Goal: Task Accomplishment & Management: Use online tool/utility

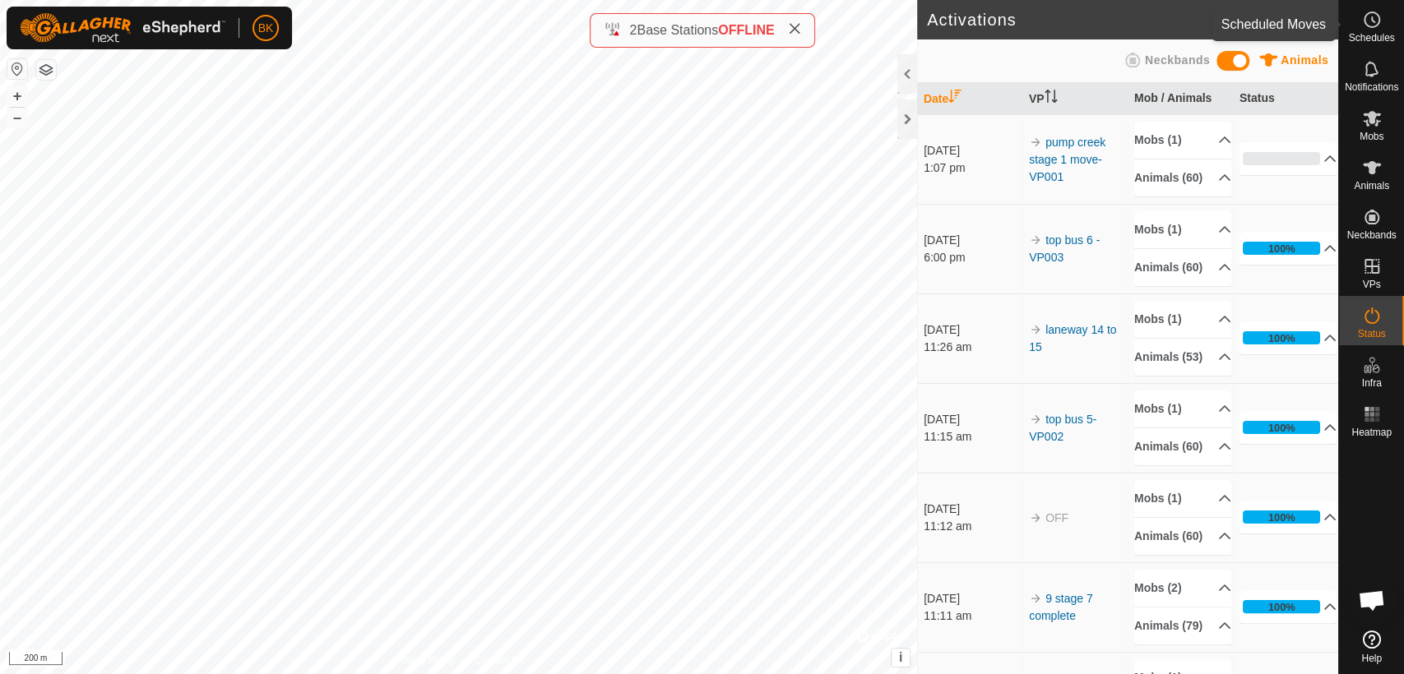
click at [1368, 25] on circle at bounding box center [1371, 19] width 15 height 15
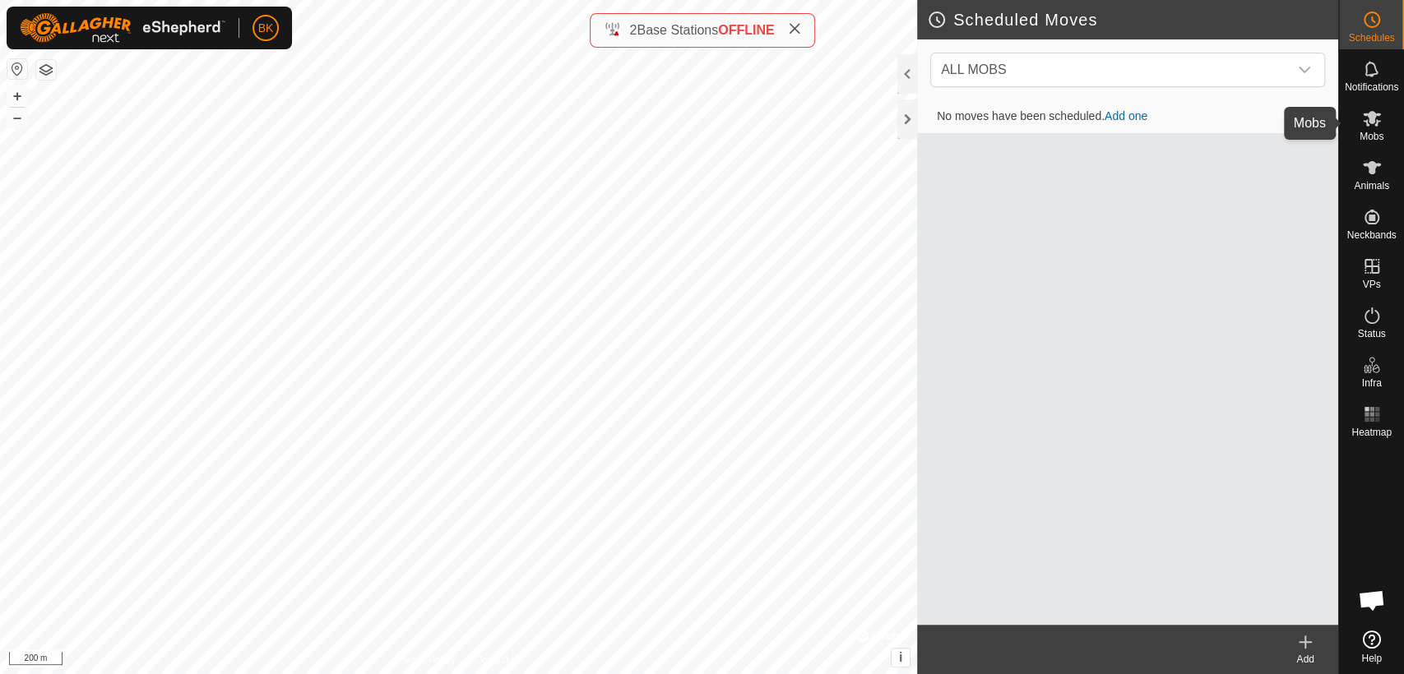
click at [1388, 110] on div "Mobs" at bounding box center [1371, 123] width 65 height 49
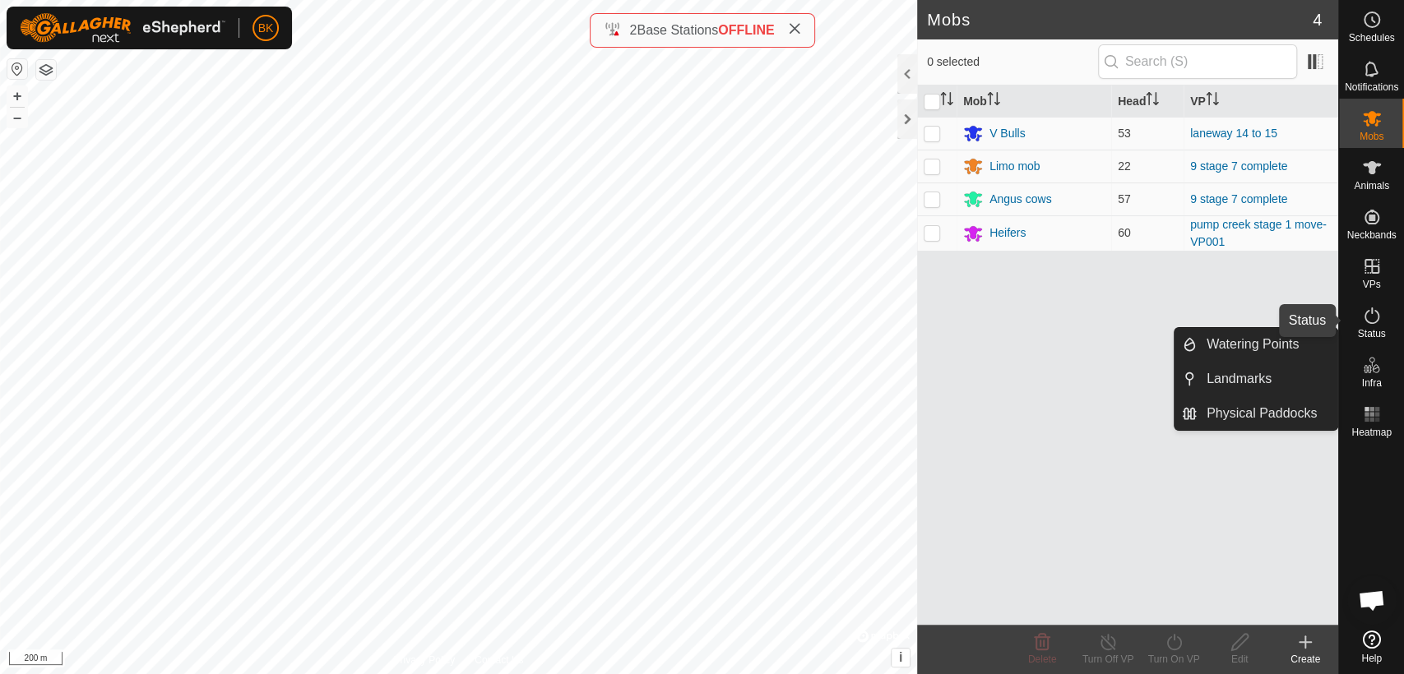
click at [1374, 322] on icon at bounding box center [1371, 316] width 15 height 16
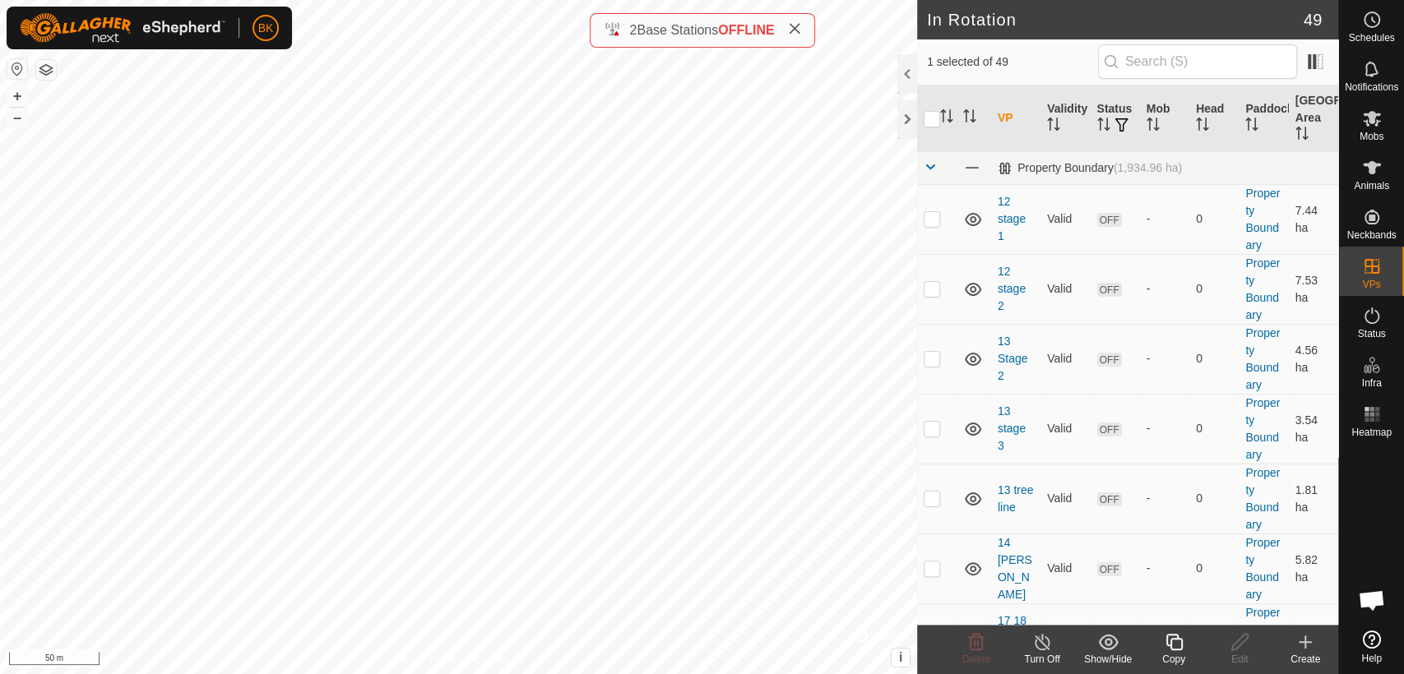
click at [1173, 643] on icon at bounding box center [1174, 642] width 21 height 20
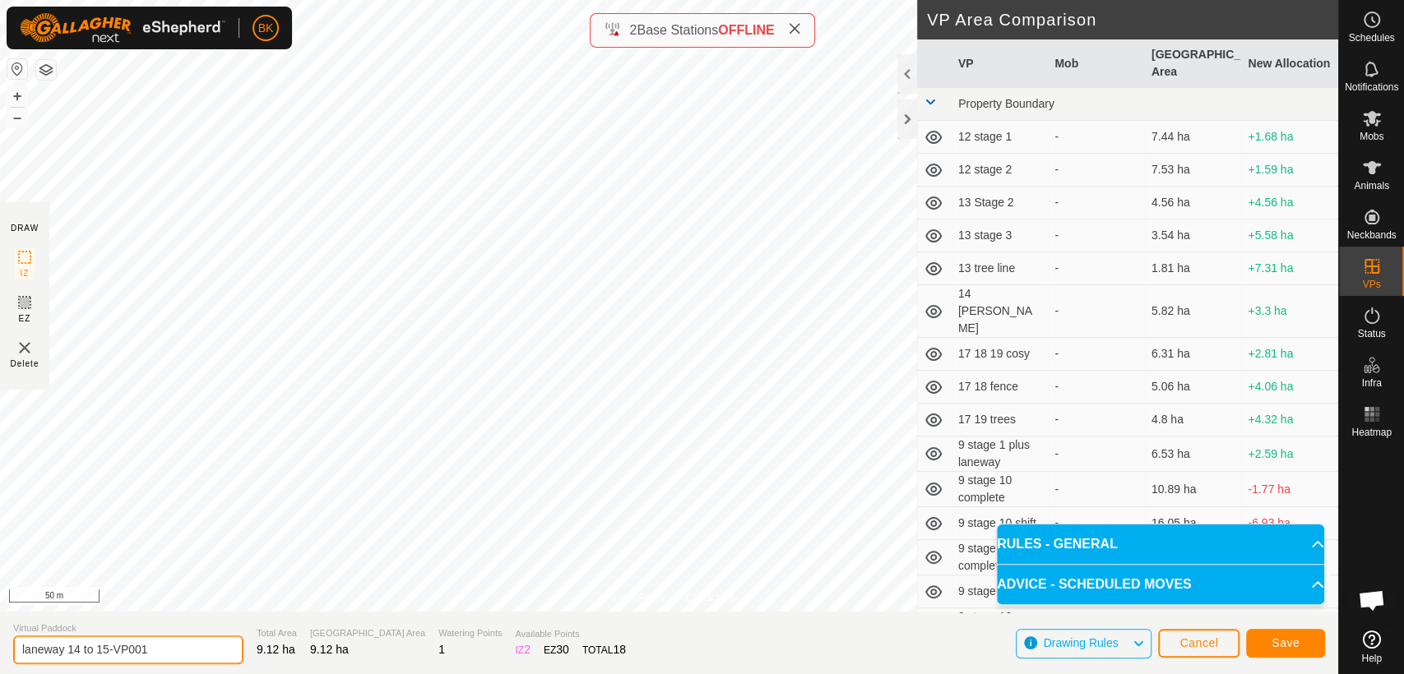
click at [108, 650] on input "laneway 14 to 15-VP001" at bounding box center [128, 650] width 230 height 29
type input "laneway 14 to 15 with breakaway-VP001"
click at [1287, 645] on span "Save" at bounding box center [1285, 642] width 28 height 13
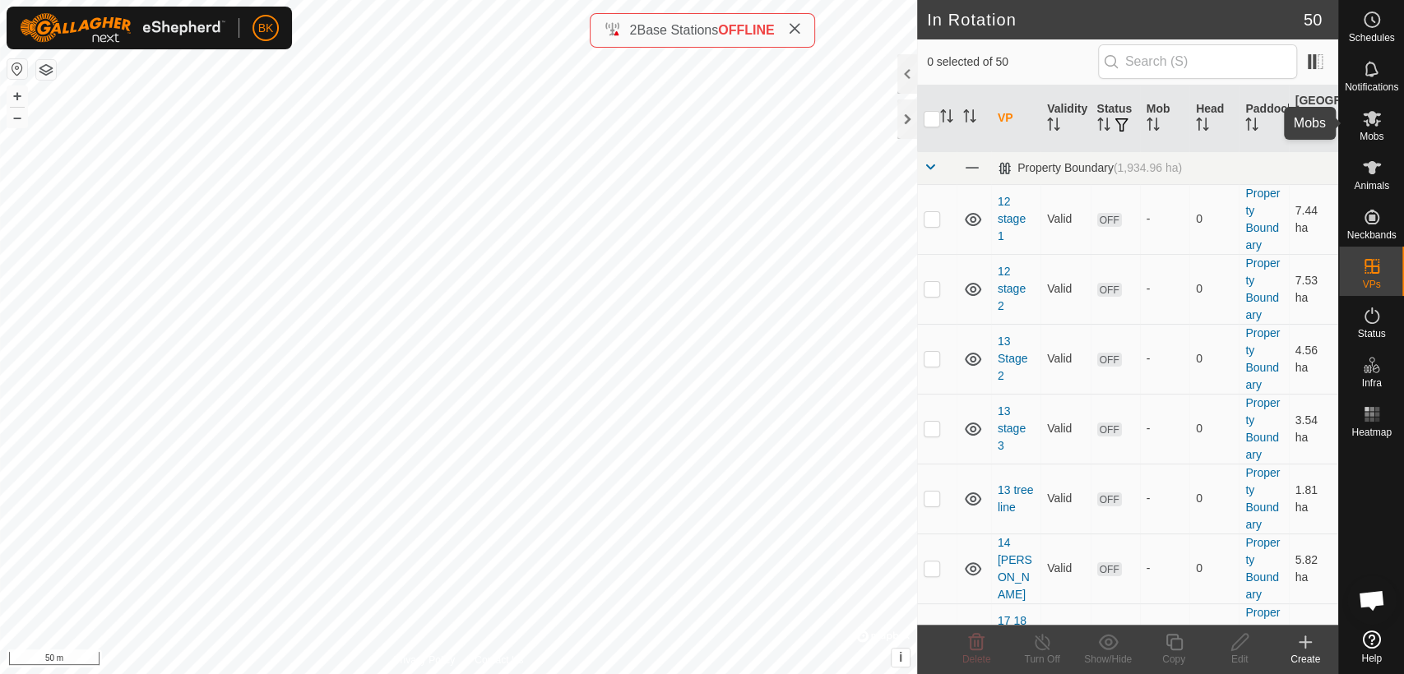
click at [1377, 111] on icon at bounding box center [1372, 119] width 20 height 20
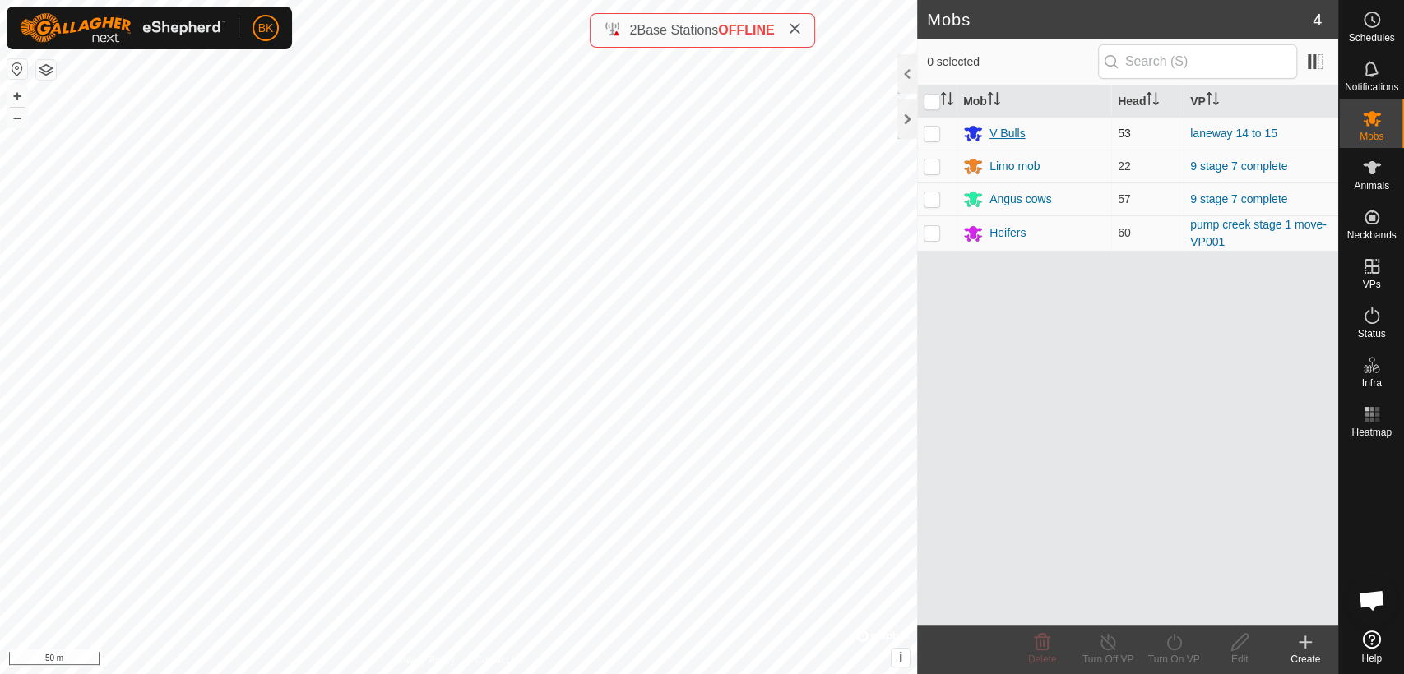
click at [1020, 133] on div "V Bulls" at bounding box center [1007, 133] width 36 height 17
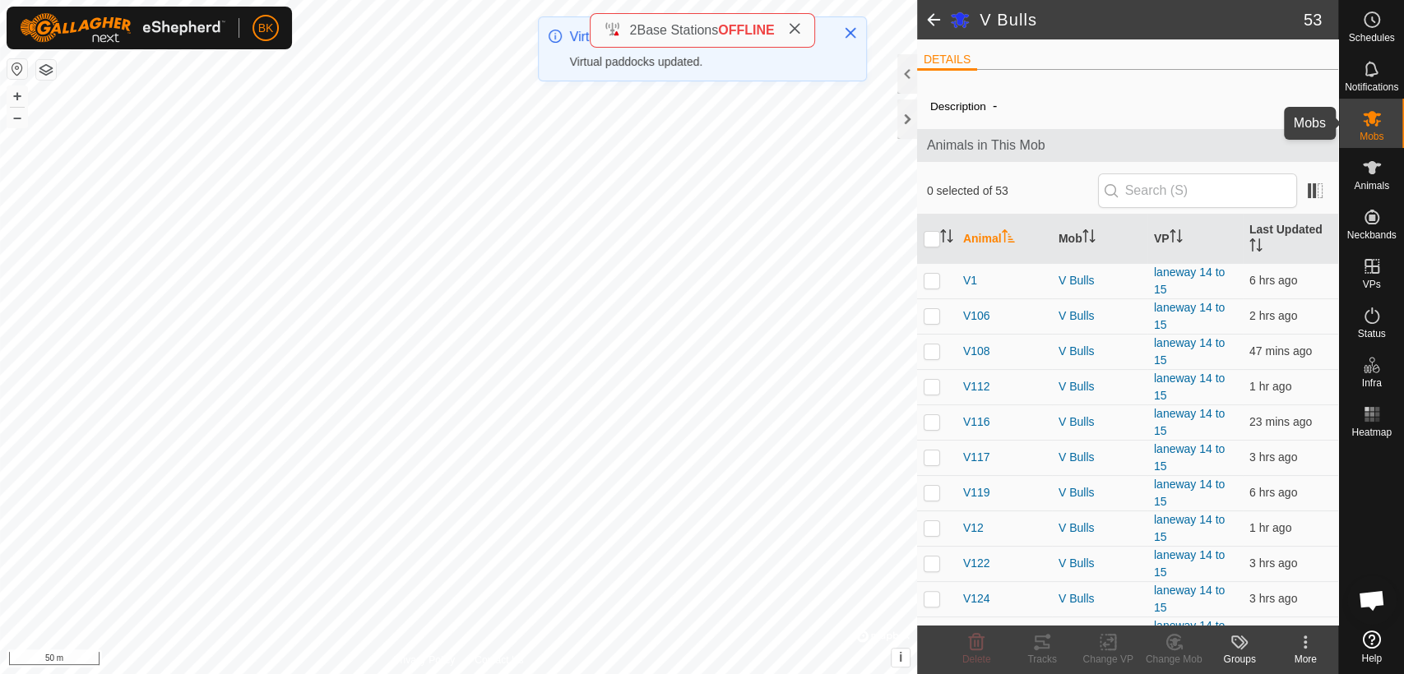
click at [1362, 111] on icon at bounding box center [1372, 119] width 20 height 20
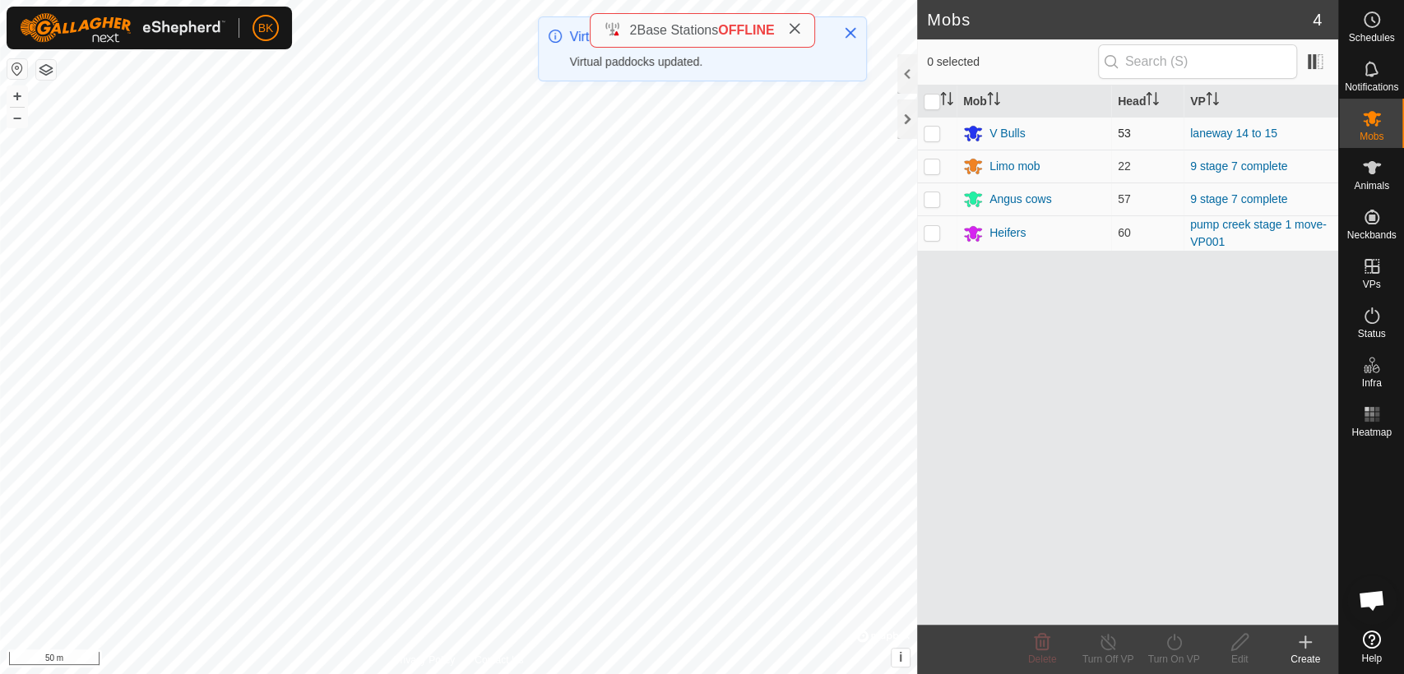
click at [933, 140] on td at bounding box center [936, 133] width 39 height 33
checkbox input "true"
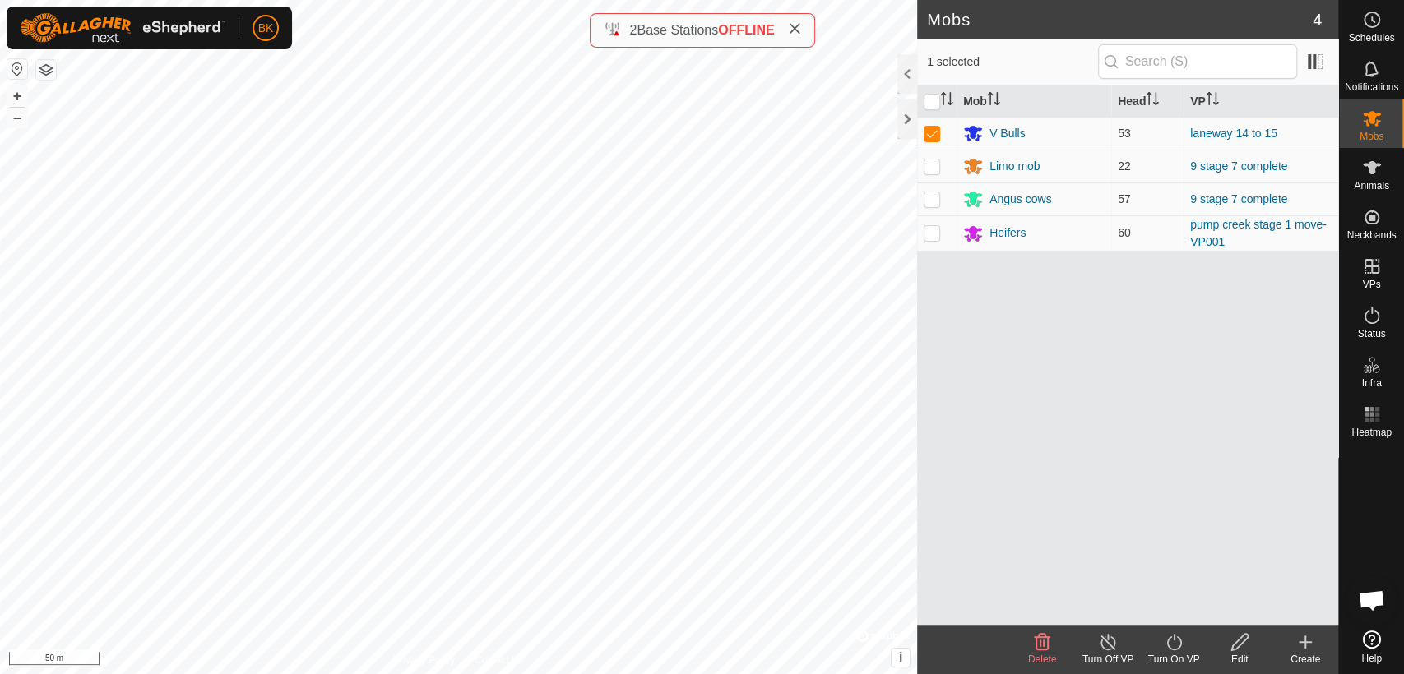
click at [1174, 646] on icon at bounding box center [1174, 642] width 21 height 20
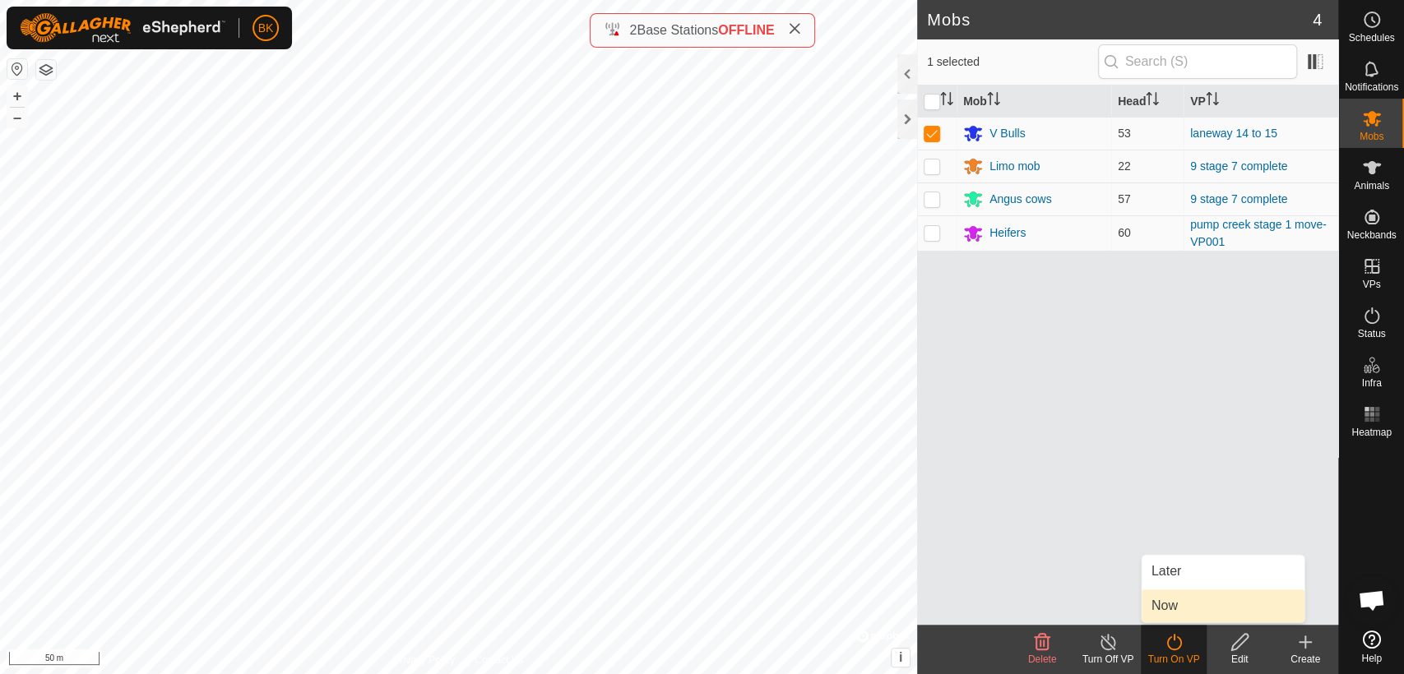
click at [1173, 604] on link "Now" at bounding box center [1222, 606] width 163 height 33
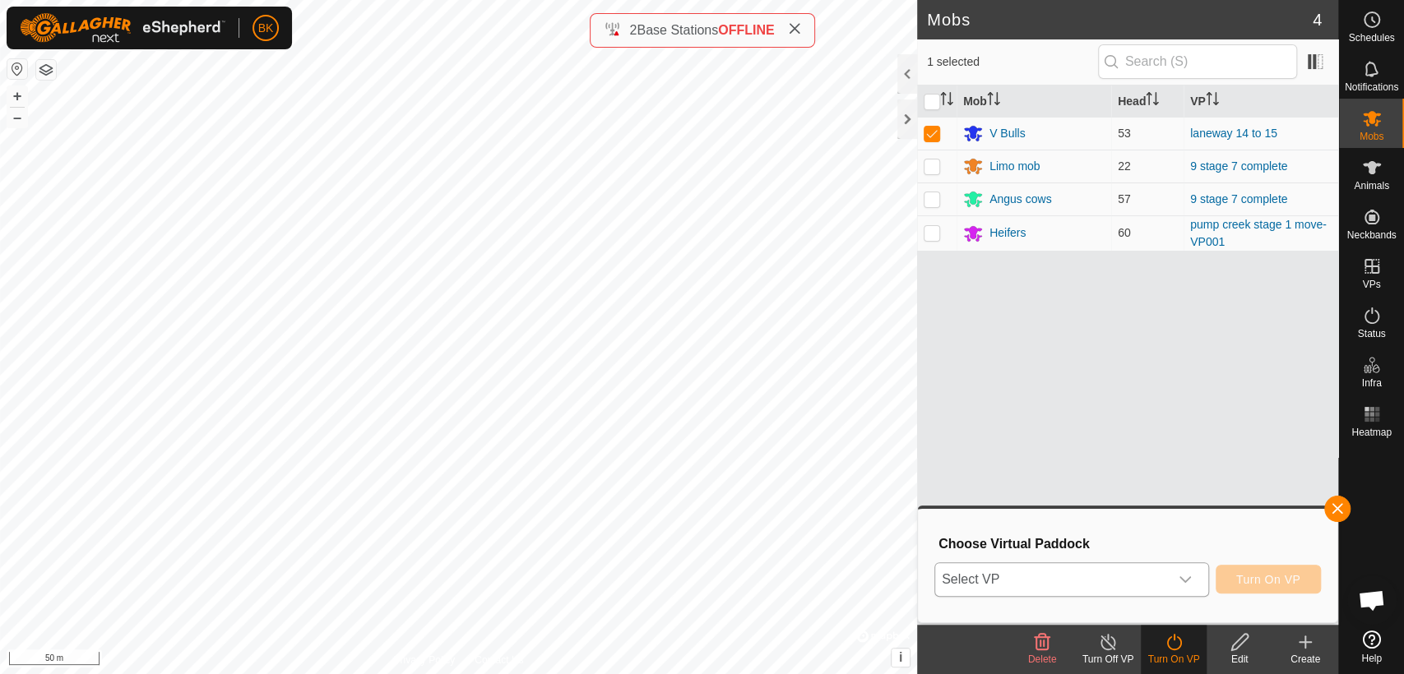
click at [1086, 579] on span "Select VP" at bounding box center [1052, 579] width 234 height 33
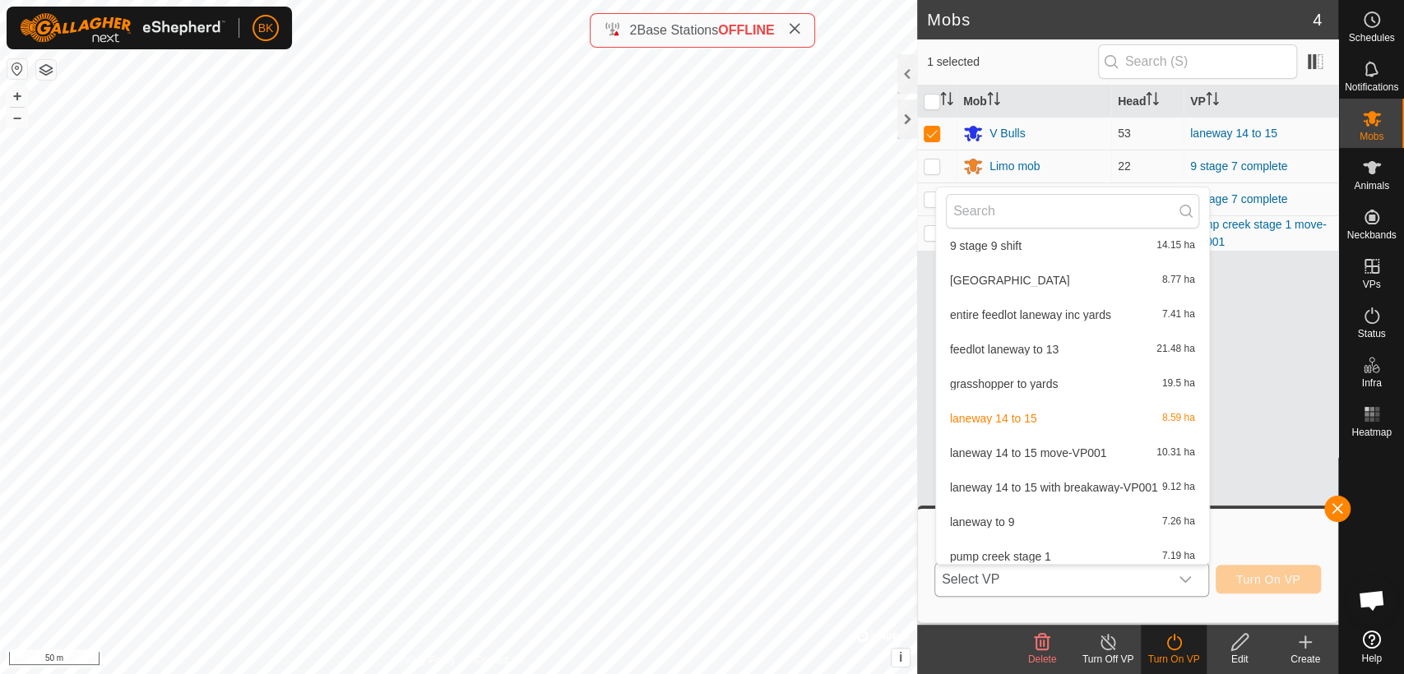
scroll to position [1020, 0]
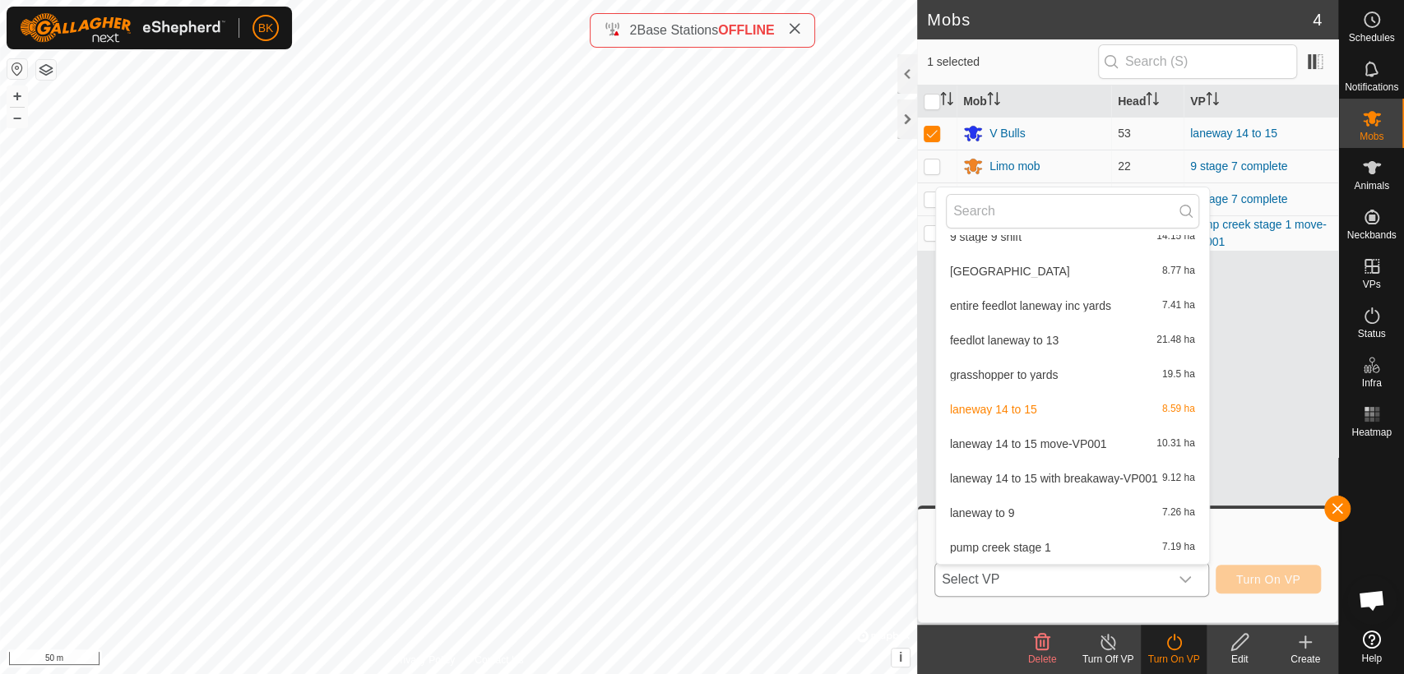
click at [1112, 475] on li "laneway 14 to 15 with breakaway-VP001 9.12 ha" at bounding box center [1072, 478] width 273 height 33
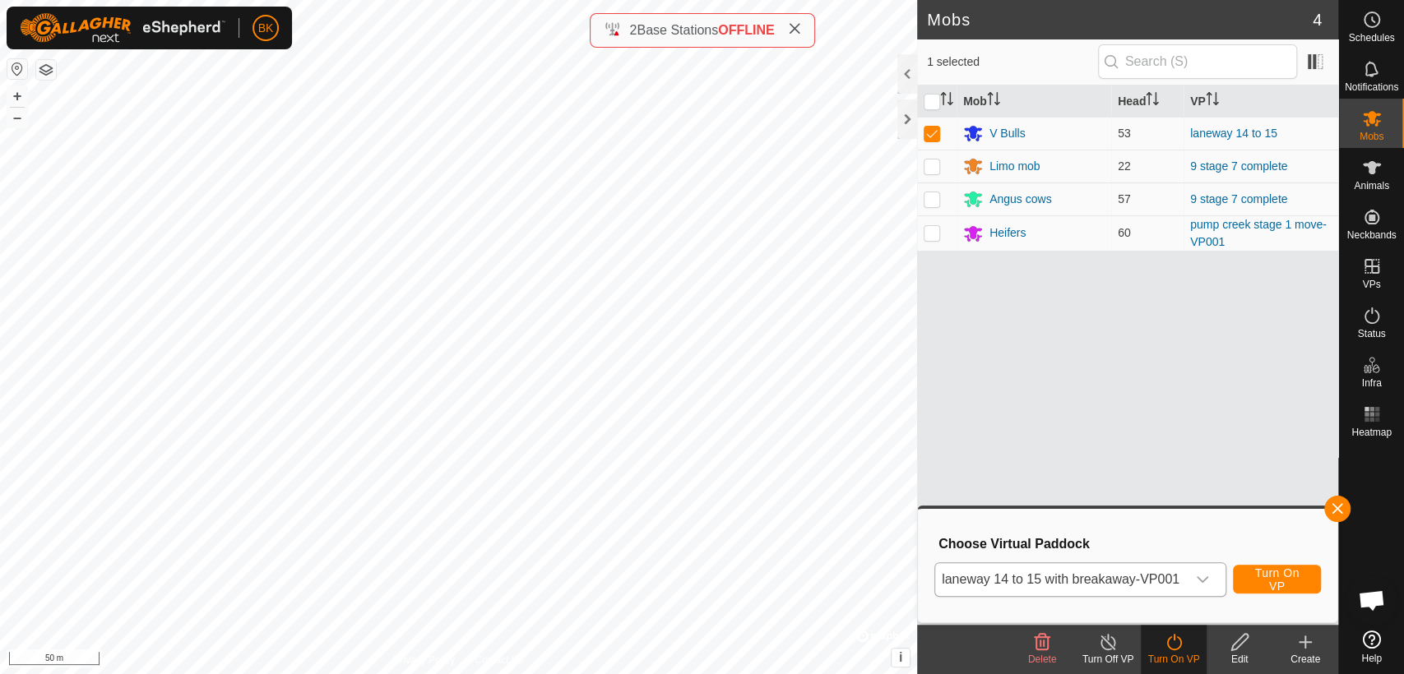
drag, startPoint x: 1112, startPoint y: 475, endPoint x: 1271, endPoint y: 534, distance: 169.1
click at [1243, 508] on body "BK Schedules Notifications Mobs Animals Neckbands VPs Status Infra Heatmap Help…" at bounding box center [702, 337] width 1404 height 674
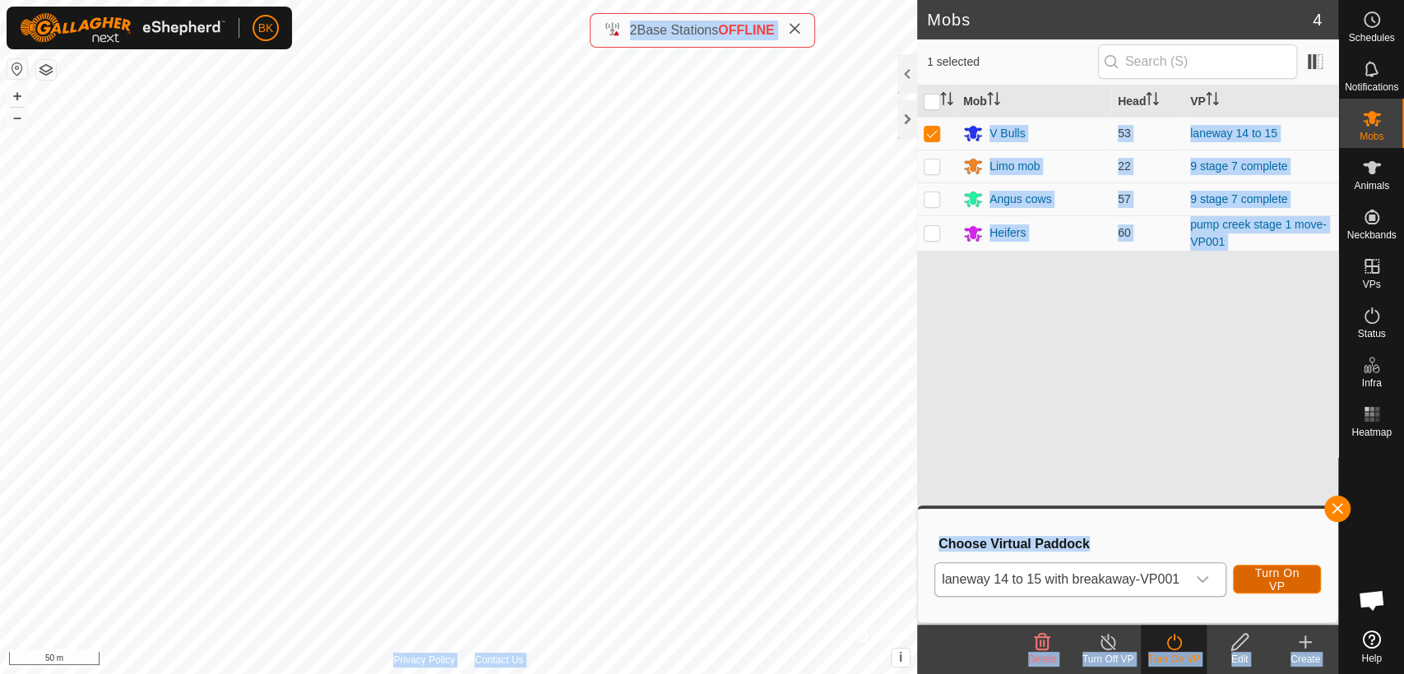
click at [1275, 569] on span "Turn On VP" at bounding box center [1276, 580] width 47 height 26
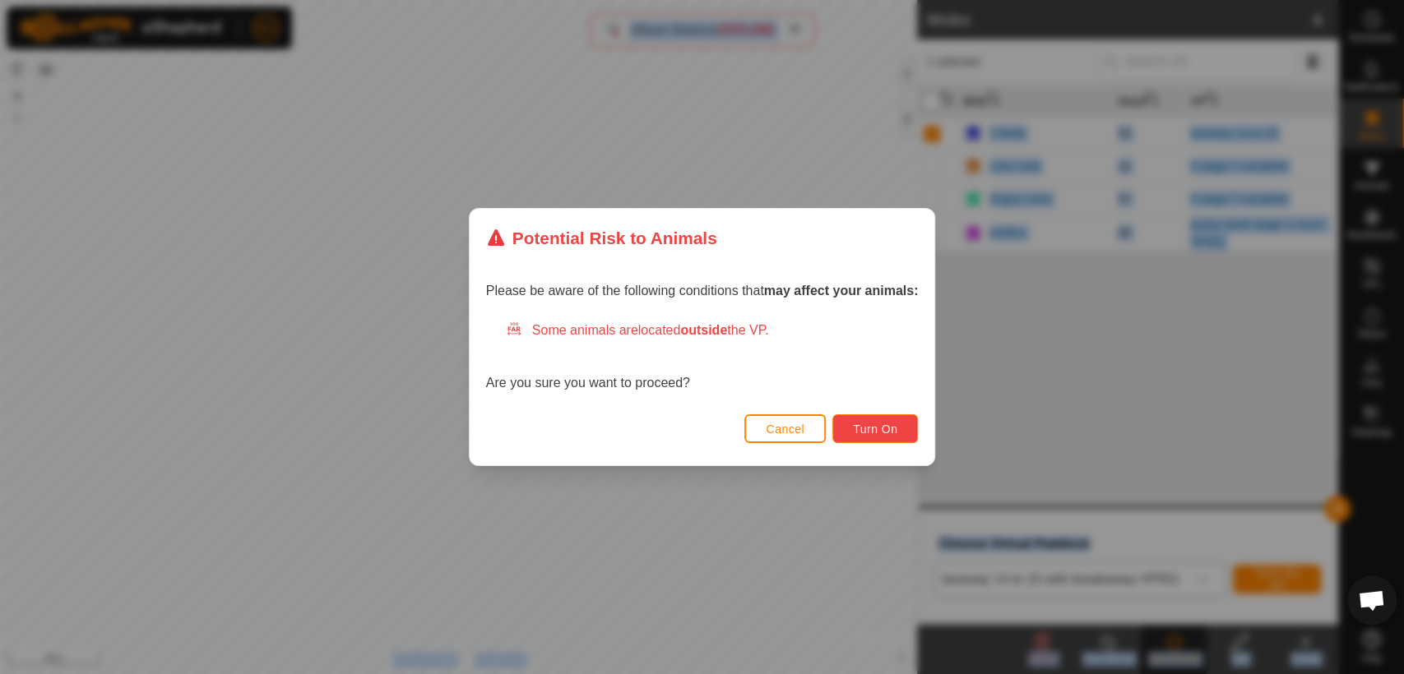
click at [873, 423] on span "Turn On" at bounding box center [875, 429] width 44 height 13
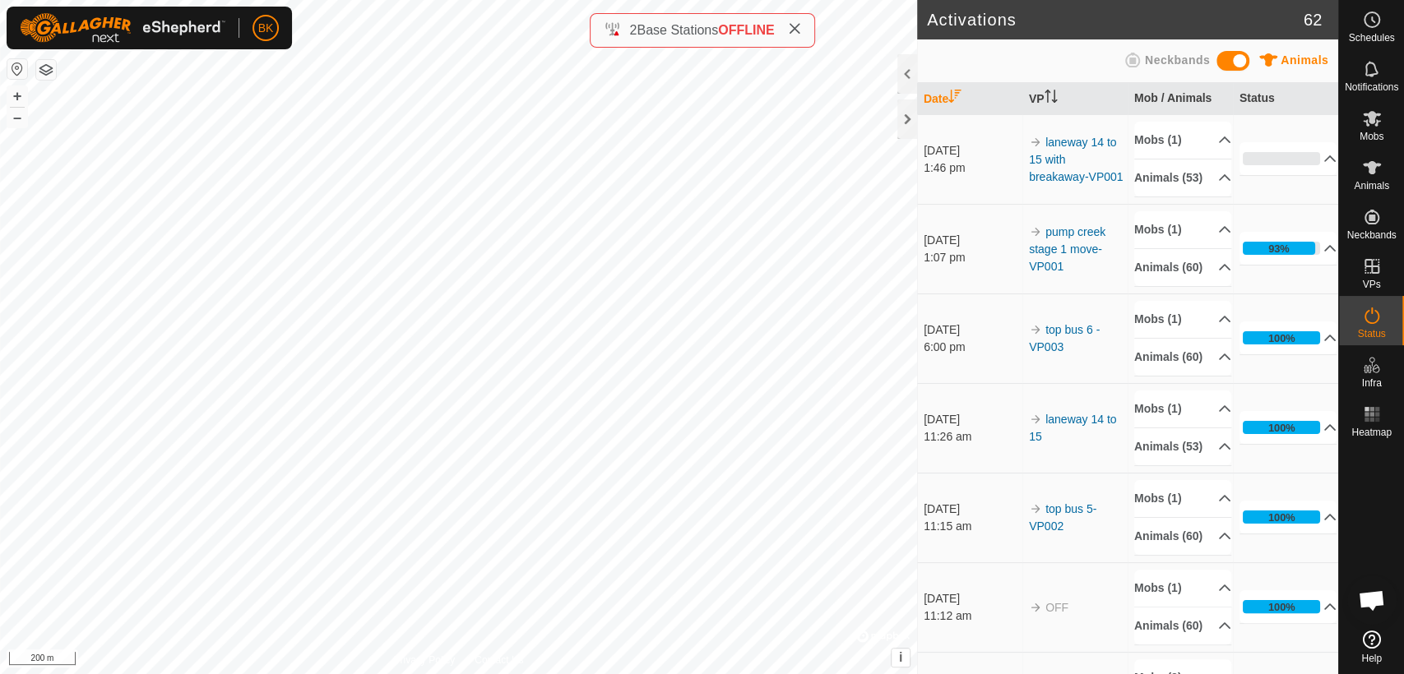
click at [888, 629] on div "Privacy Policy Contact Us + – ⇧ i © Mapbox , © OpenStreetMap , Improve this map…" at bounding box center [458, 337] width 917 height 674
click at [1105, 118] on div "Activations 62 Animals Neckbands Date VP Mob / Animals Status [DATE] 1:46 pm la…" at bounding box center [669, 337] width 1338 height 674
